Goal: Transaction & Acquisition: Purchase product/service

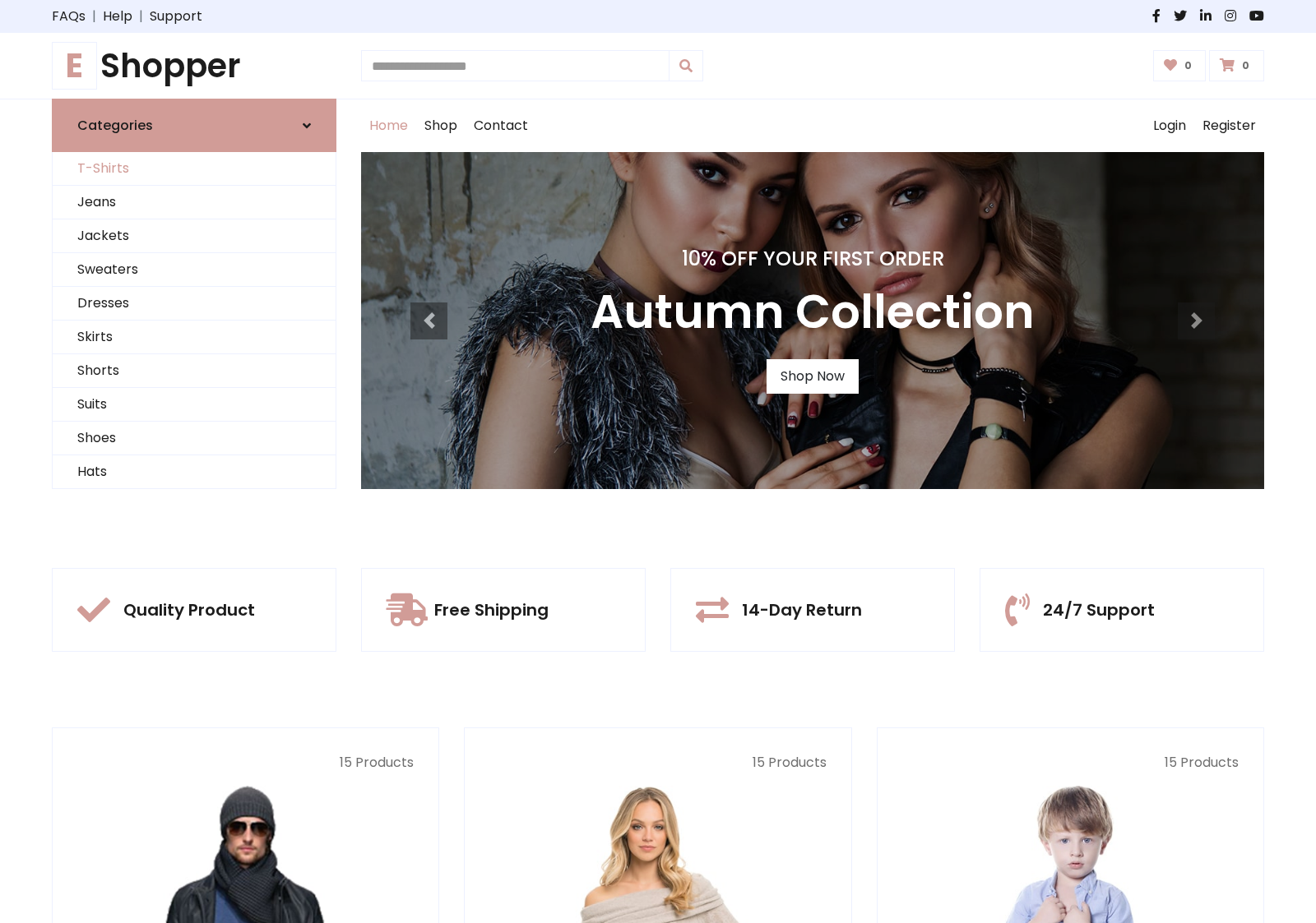
click at [194, 169] on link "T-Shirts" at bounding box center [193, 169] width 283 height 34
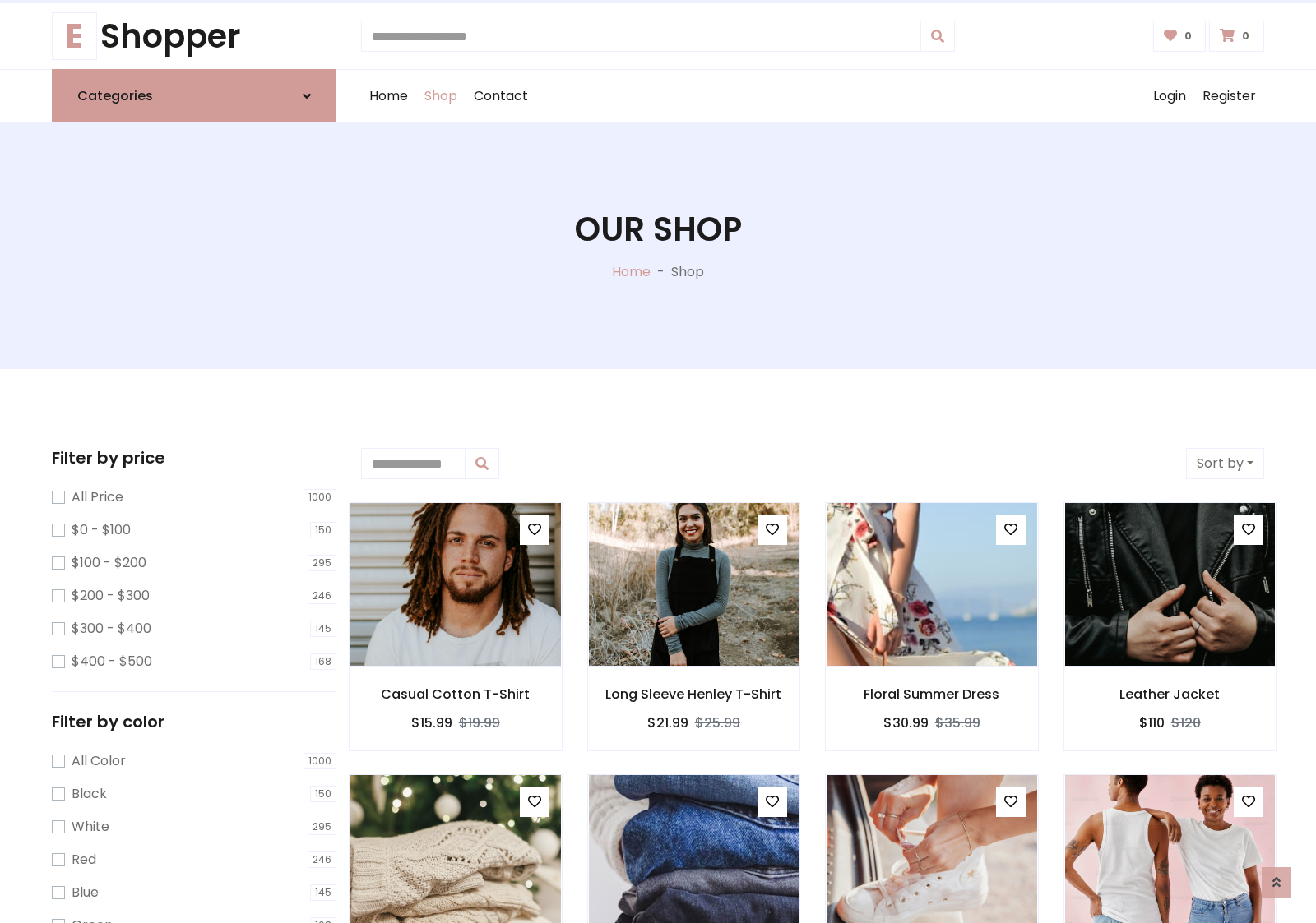
scroll to position [30, 0]
click at [658, 246] on h1 "Our Shop" at bounding box center [658, 230] width 167 height 39
click at [813, 97] on div "Home Shop Contact Log out Login Register" at bounding box center [812, 96] width 903 height 52
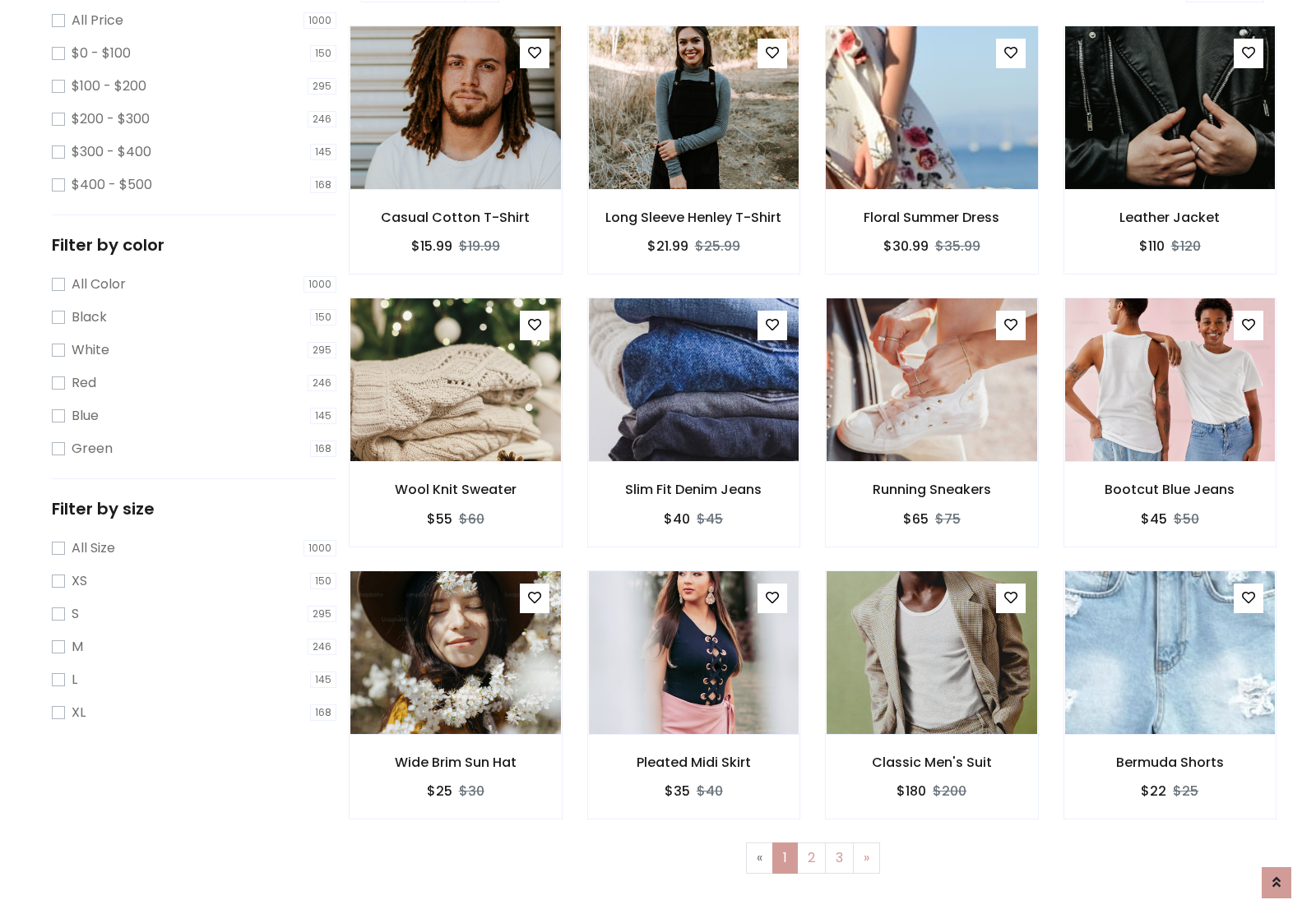
click at [931, 166] on img at bounding box center [931, 107] width 253 height 394
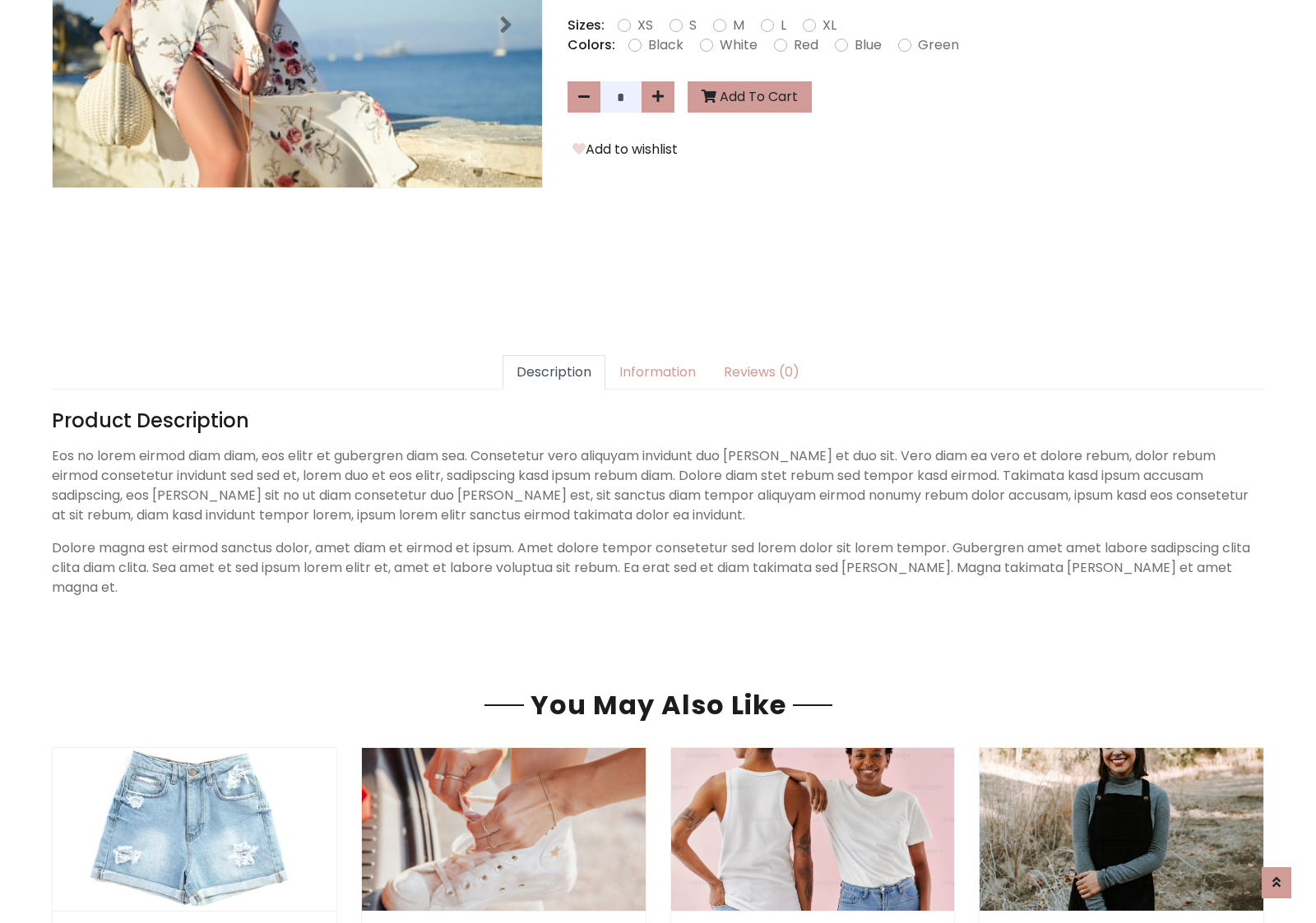
scroll to position [402, 0]
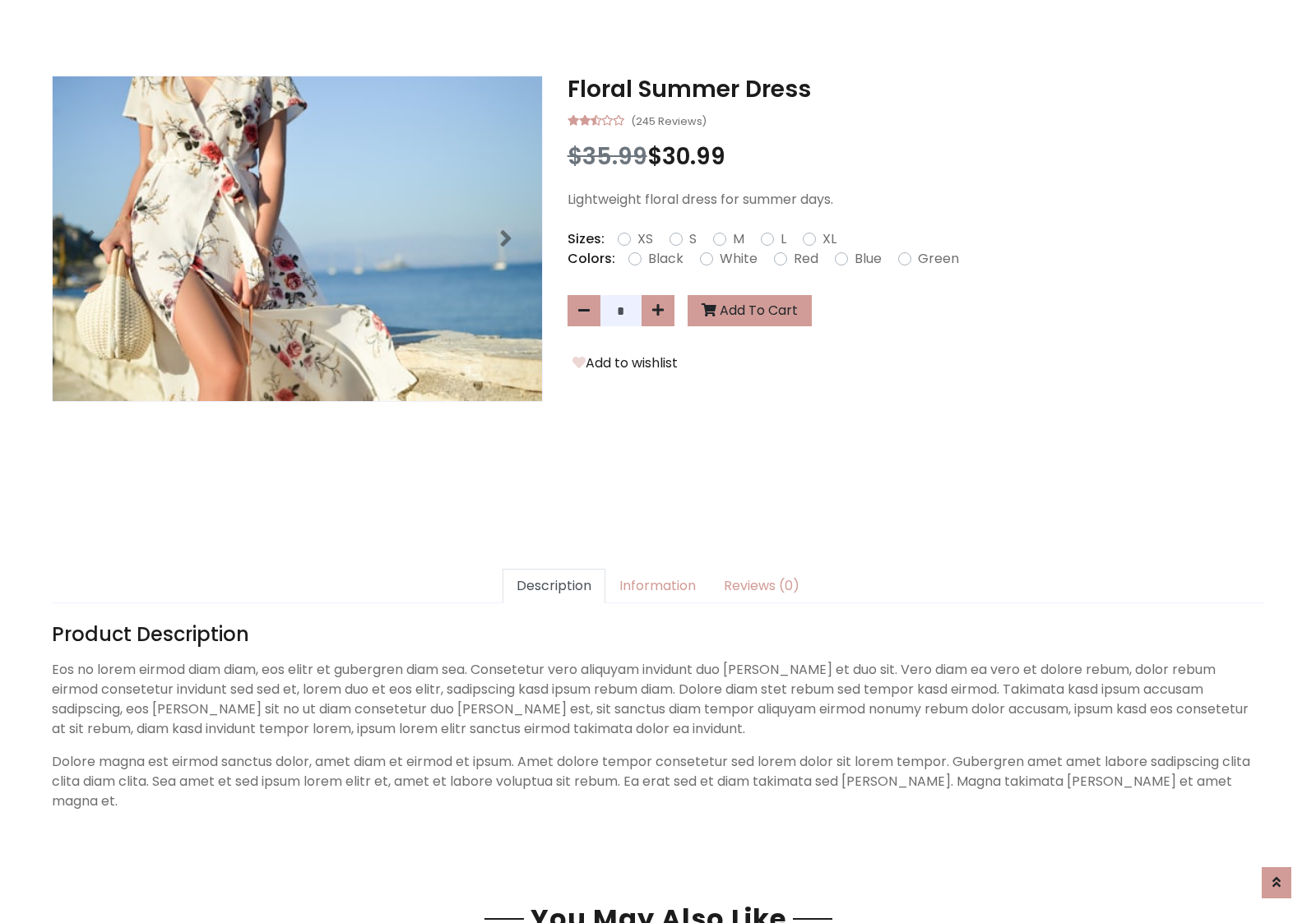
click at [915, 89] on h3 "Floral Summer Dress" at bounding box center [915, 90] width 696 height 28
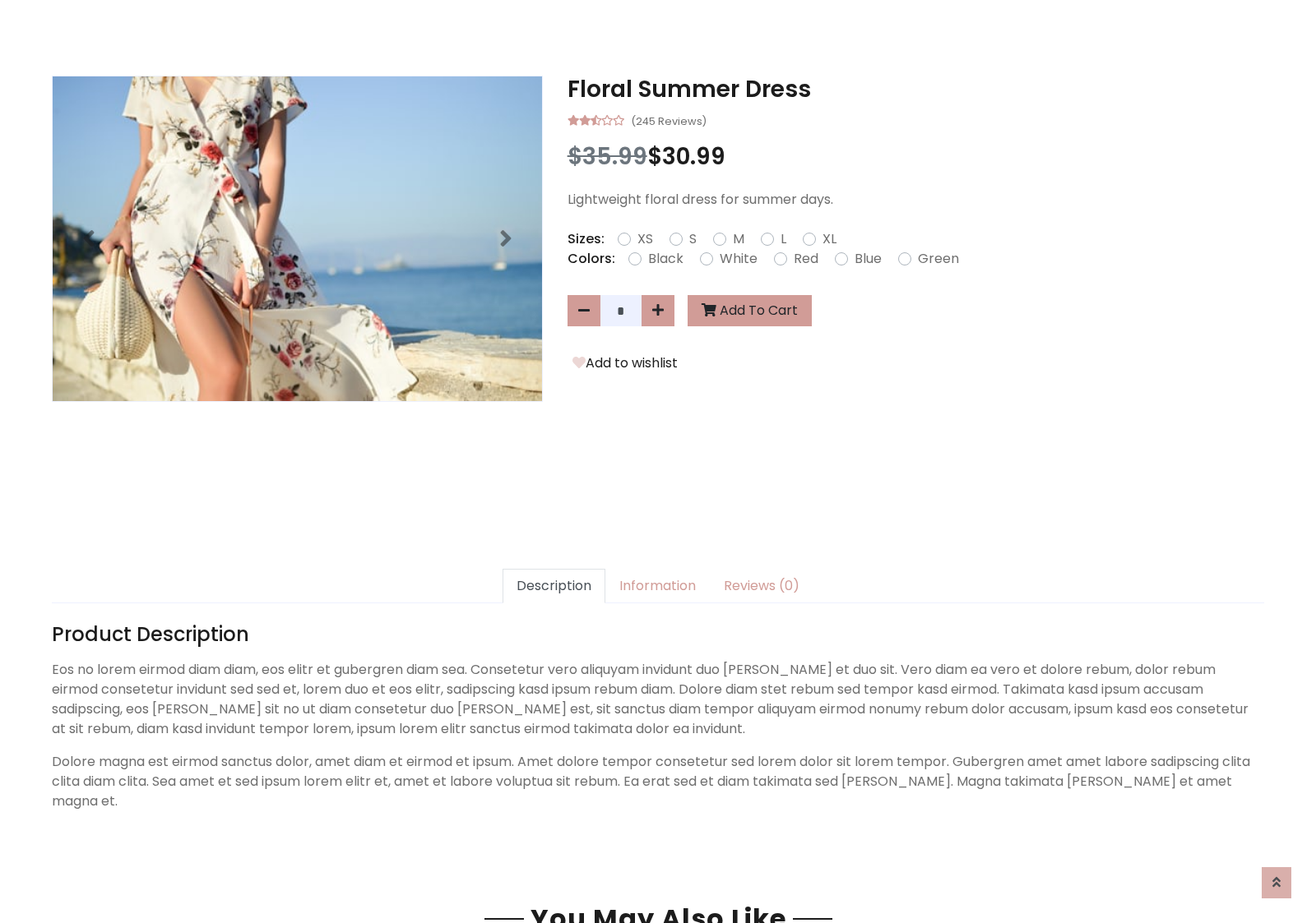
scroll to position [0, 0]
